Goal: Transaction & Acquisition: Book appointment/travel/reservation

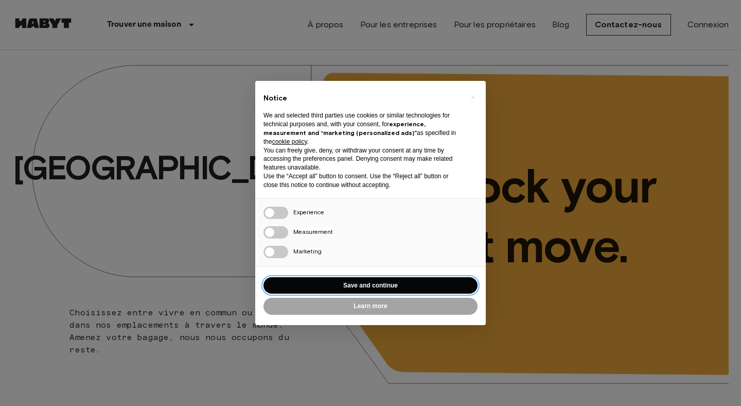
click at [285, 293] on button "Save and continue" at bounding box center [371, 285] width 214 height 17
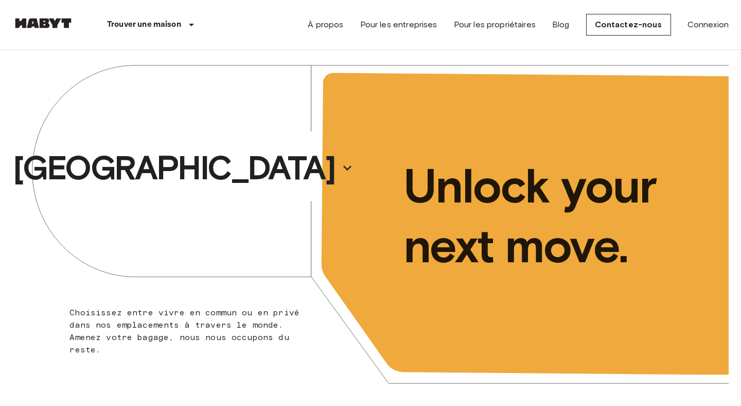
click at [289, 285] on div "[GEOGRAPHIC_DATA]" at bounding box center [191, 168] width 358 height 236
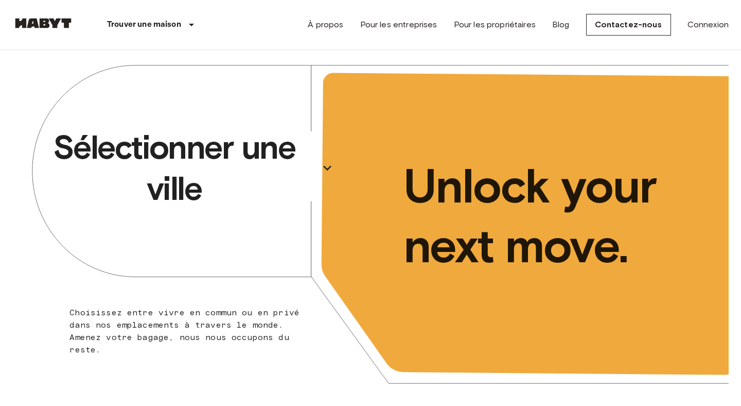
click at [244, 166] on p "Sélectionner une ville" at bounding box center [174, 168] width 282 height 82
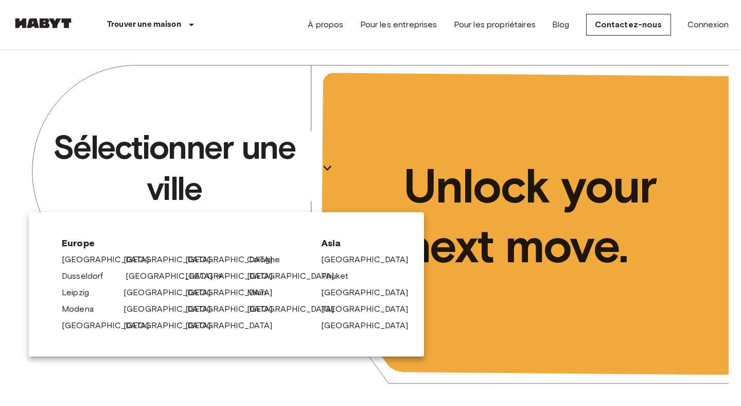
click at [158, 275] on link "[GEOGRAPHIC_DATA]" at bounding box center [175, 276] width 98 height 12
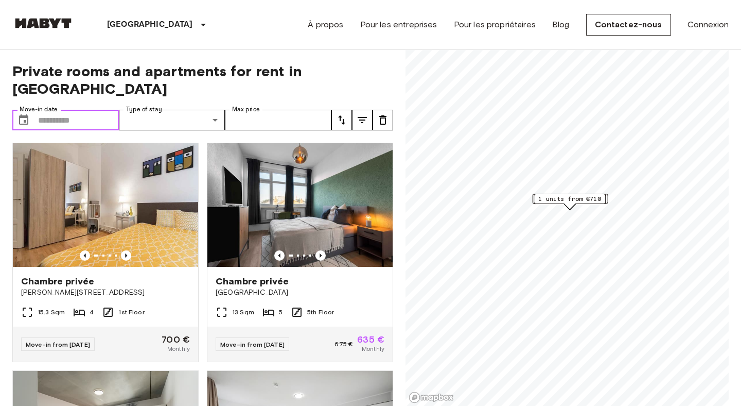
click at [98, 110] on input "Move-in date" at bounding box center [78, 120] width 81 height 21
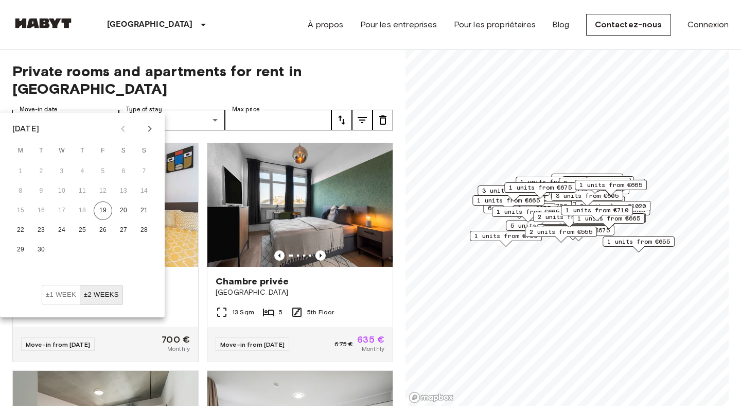
click at [145, 131] on icon "Next month" at bounding box center [150, 129] width 12 height 12
click at [148, 131] on icon "Next month" at bounding box center [150, 129] width 12 height 12
click at [22, 211] on button "15" at bounding box center [20, 210] width 19 height 19
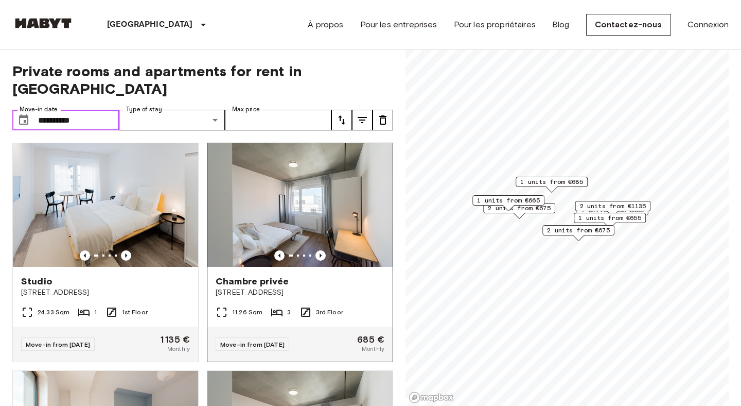
type input "**********"
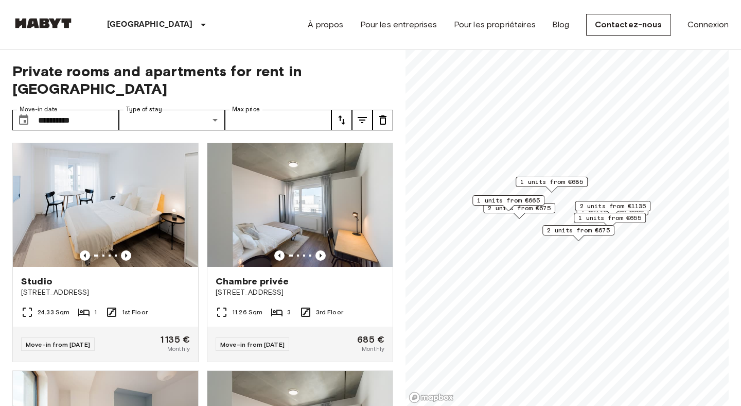
click at [380, 66] on span "Private rooms and apartments for rent in [GEOGRAPHIC_DATA]" at bounding box center [202, 79] width 381 height 35
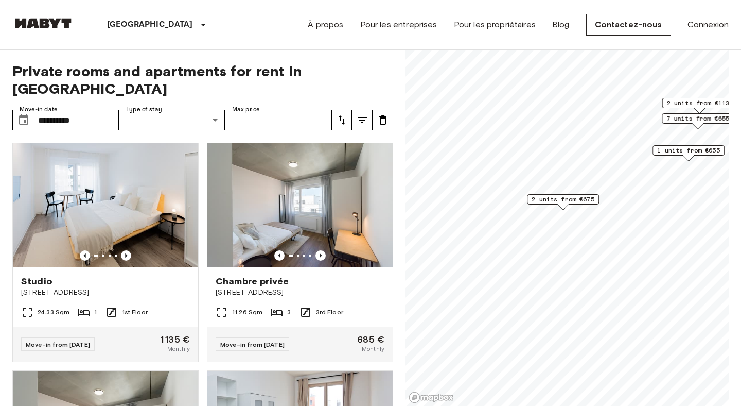
click at [564, 199] on span "2 units from €675" at bounding box center [563, 199] width 63 height 9
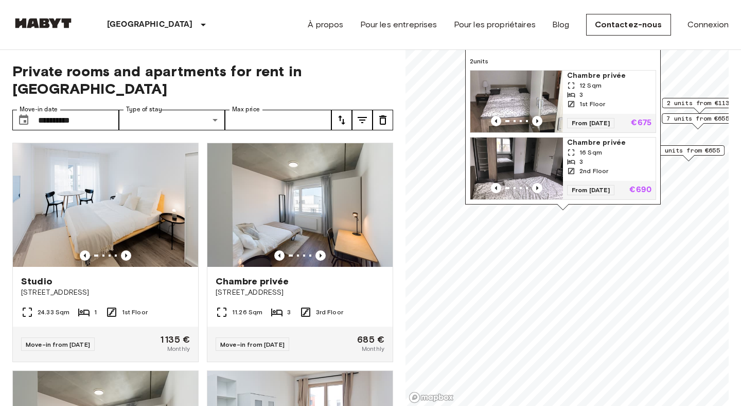
click at [524, 170] on img "Map marker" at bounding box center [517, 168] width 93 height 62
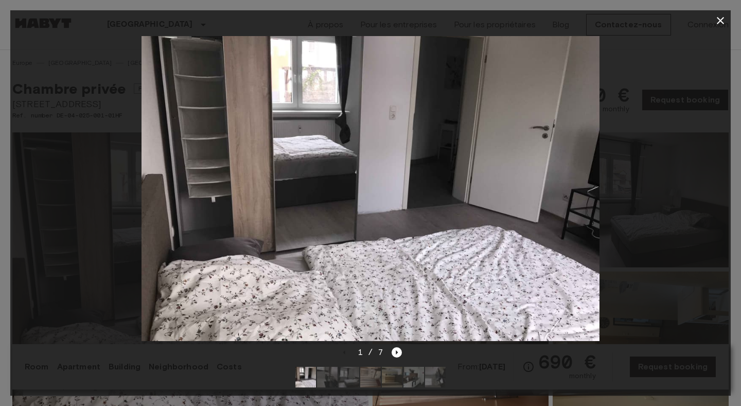
click at [645, 204] on div at bounding box center [370, 188] width 721 height 315
click at [725, 20] on icon "button" at bounding box center [721, 20] width 12 height 12
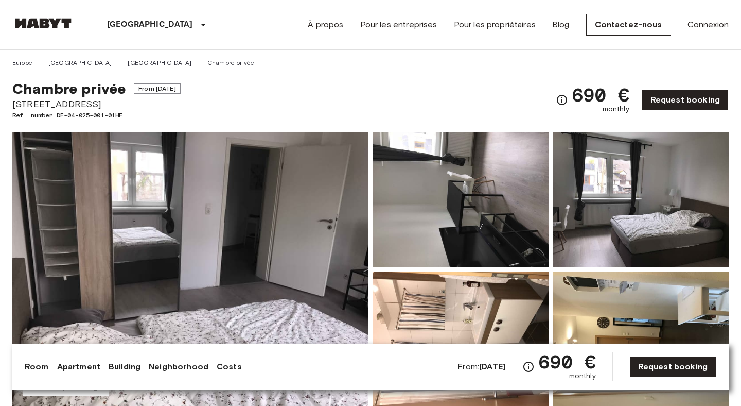
click at [613, 206] on img at bounding box center [641, 199] width 176 height 135
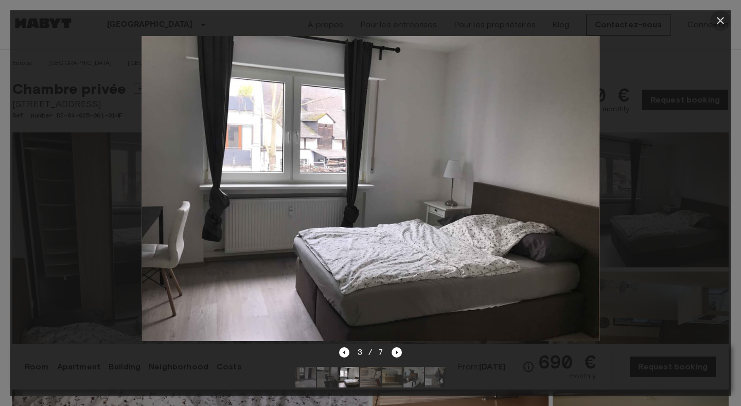
click at [721, 16] on icon "button" at bounding box center [721, 20] width 12 height 12
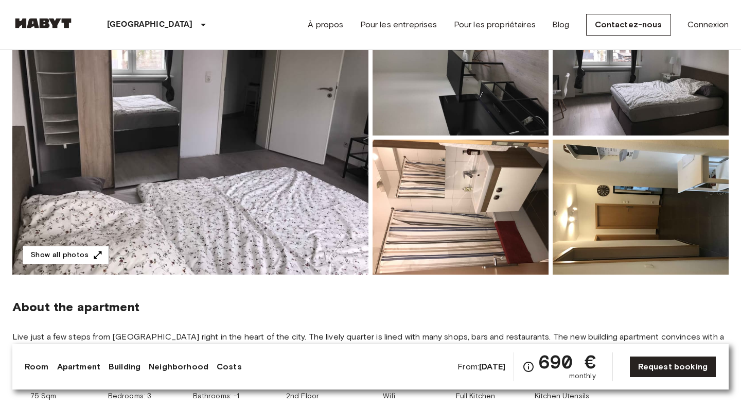
scroll to position [133, 0]
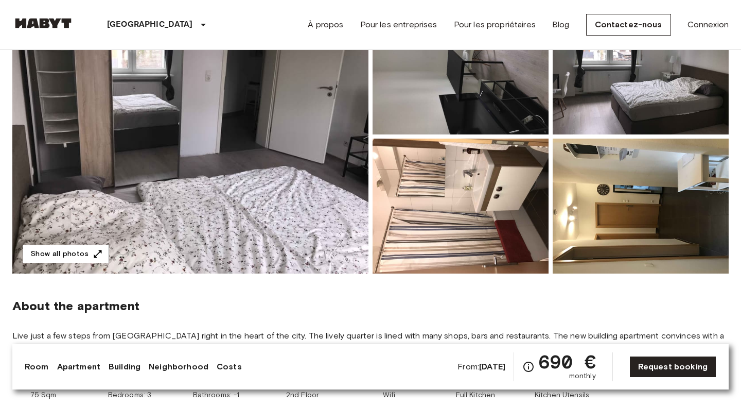
click at [509, 235] on img at bounding box center [461, 205] width 176 height 135
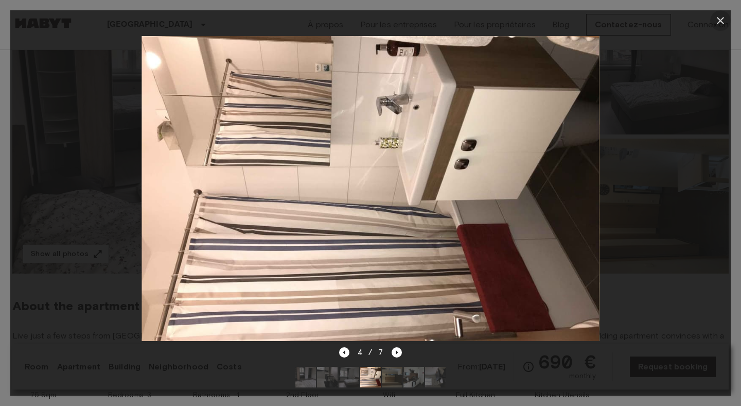
click at [721, 27] on button "button" at bounding box center [720, 20] width 21 height 21
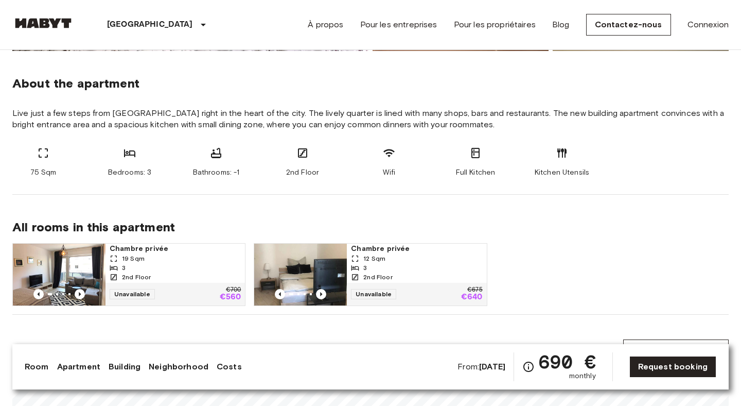
scroll to position [425, 0]
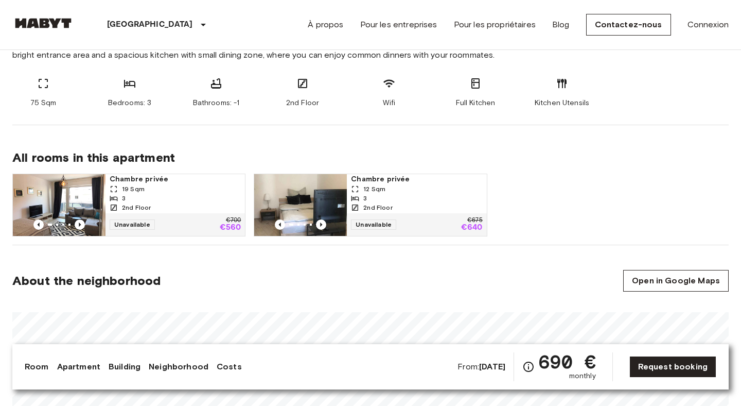
click at [137, 189] on span "19 Sqm" at bounding box center [133, 188] width 23 height 9
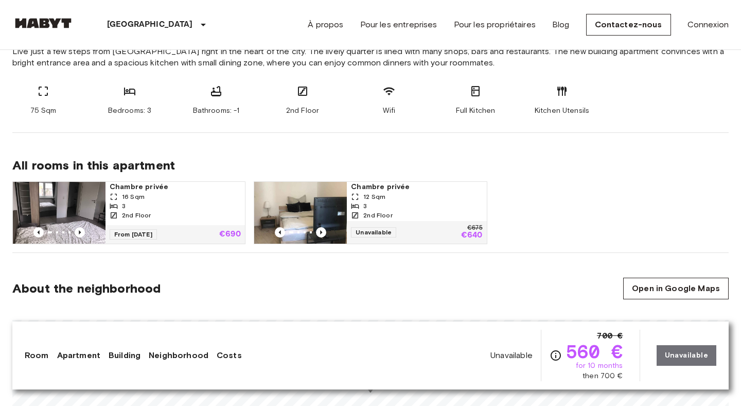
scroll to position [455, 0]
